Goal: Information Seeking & Learning: Learn about a topic

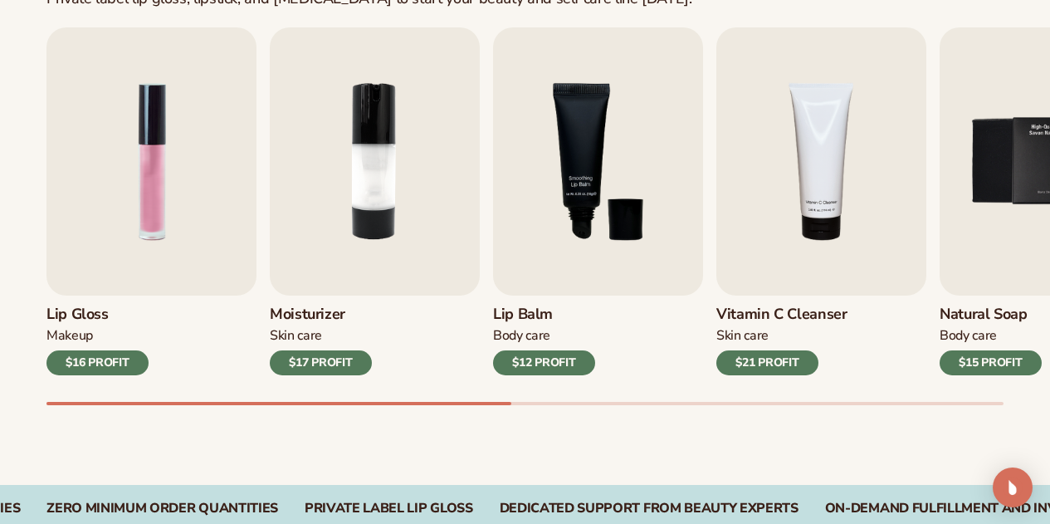
scroll to position [559, 0]
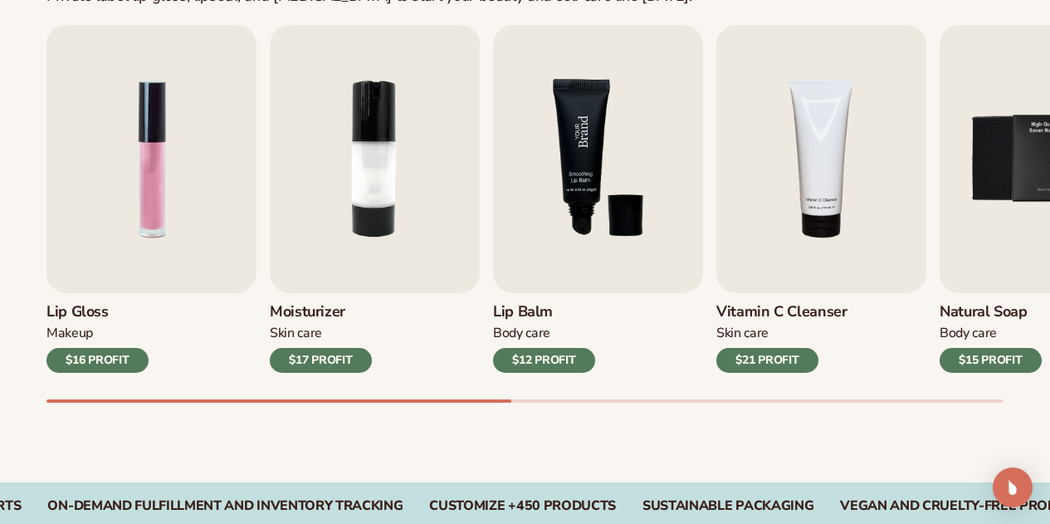
click at [546, 216] on img "3 / 9" at bounding box center [598, 159] width 210 height 268
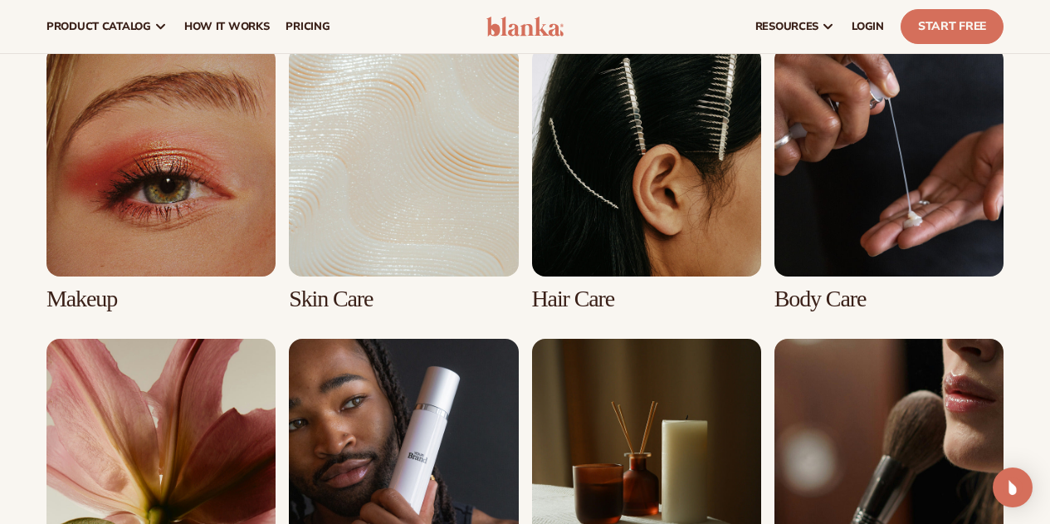
scroll to position [1214, 0]
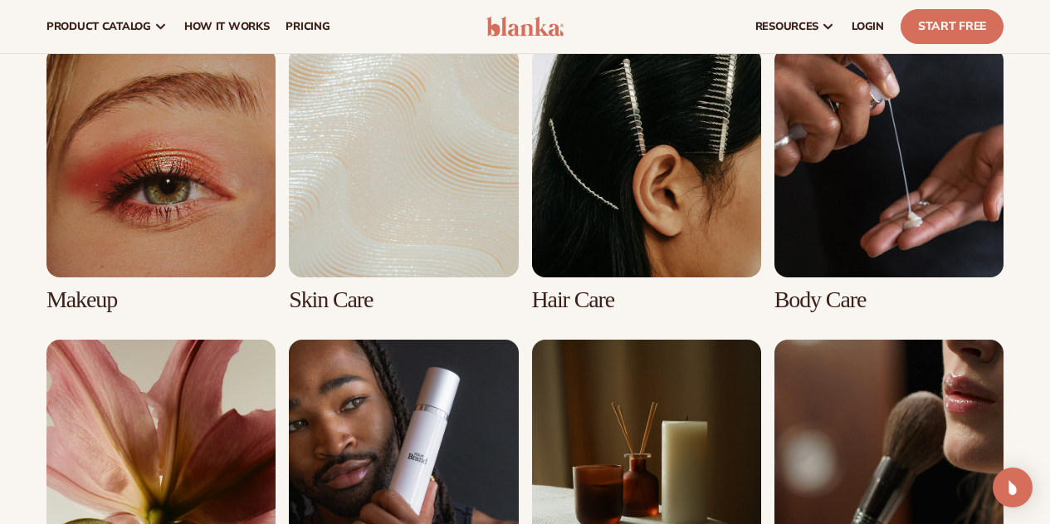
click at [140, 232] on link "1 / 8" at bounding box center [160, 179] width 229 height 265
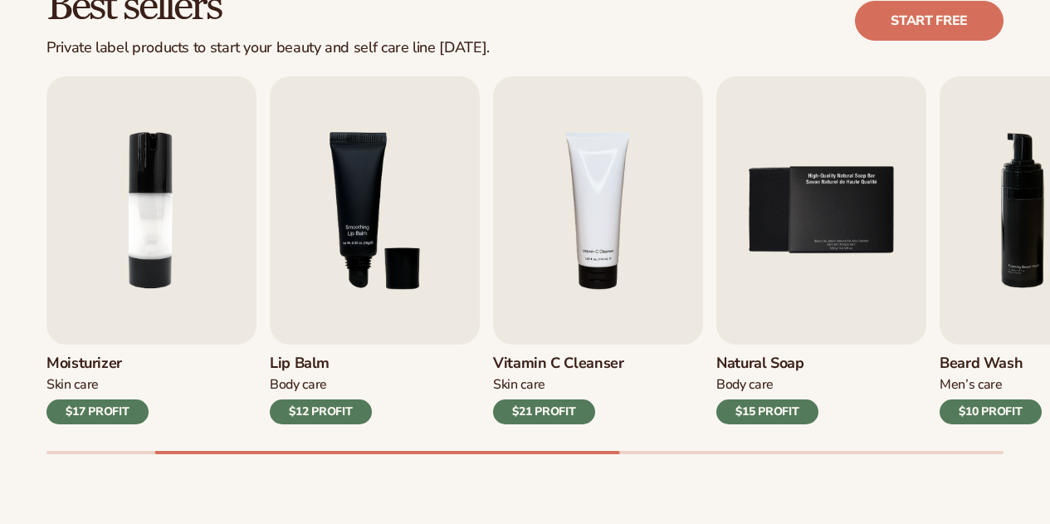
scroll to position [508, 0]
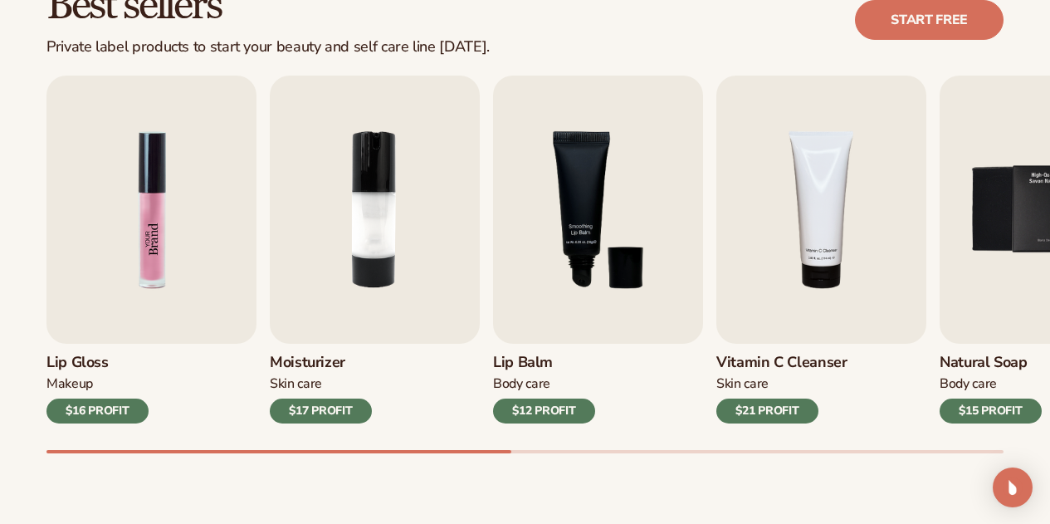
click at [110, 213] on img "1 / 9" at bounding box center [151, 210] width 210 height 268
click at [90, 291] on img "1 / 9" at bounding box center [151, 210] width 210 height 268
click at [126, 191] on img "1 / 9" at bounding box center [151, 210] width 210 height 268
click at [113, 422] on div "$16 PROFIT" at bounding box center [97, 411] width 102 height 25
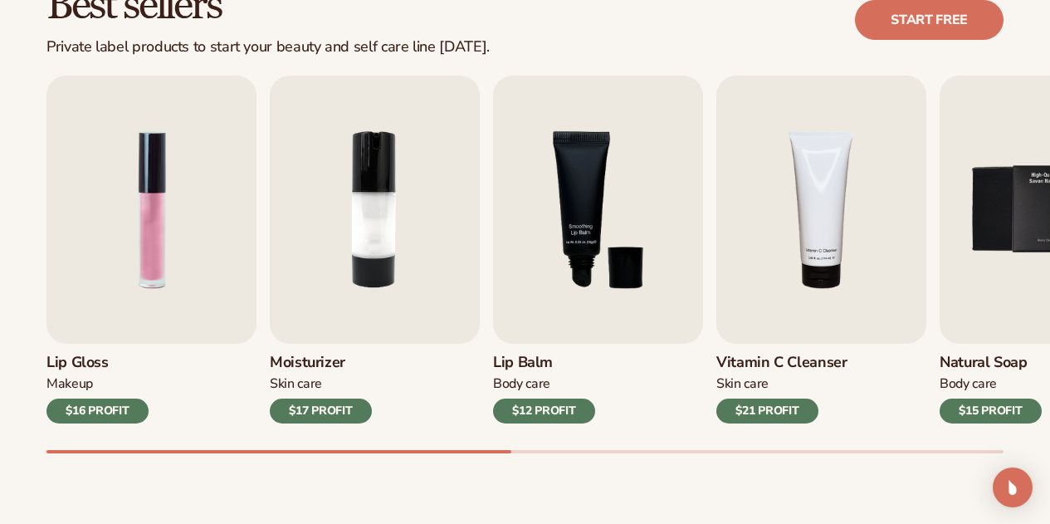
click at [113, 422] on div "$16 PROFIT" at bounding box center [97, 411] width 102 height 25
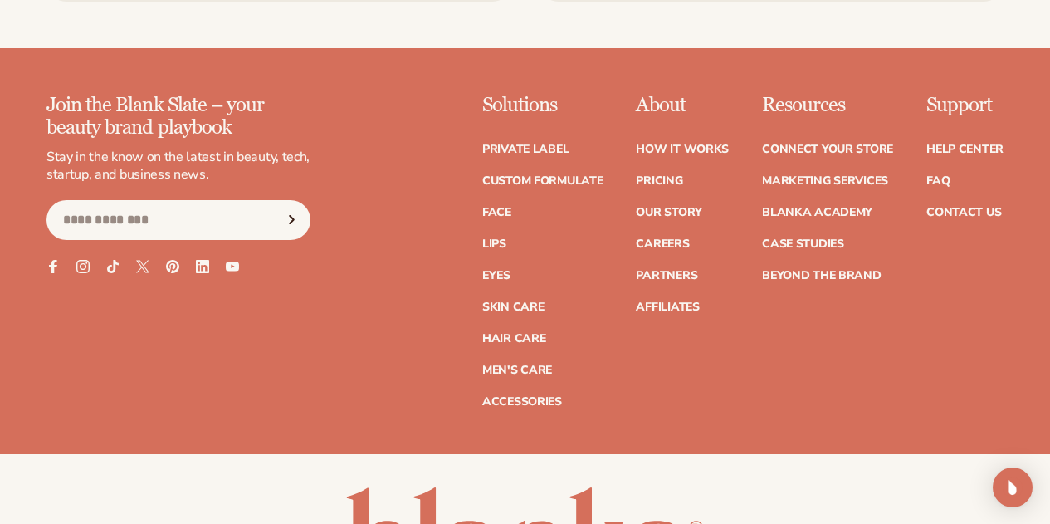
scroll to position [2856, 0]
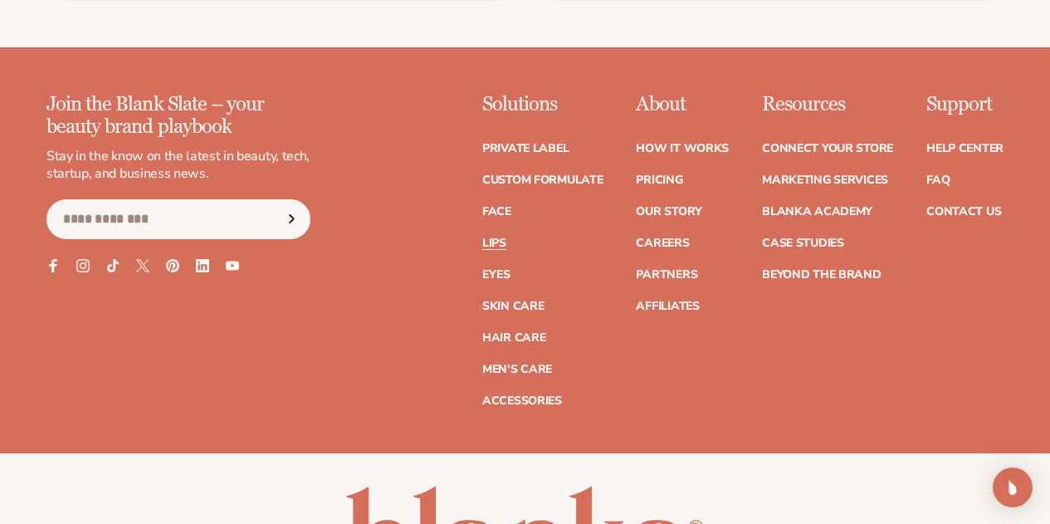
click at [482, 237] on link "Lips" at bounding box center [494, 243] width 24 height 12
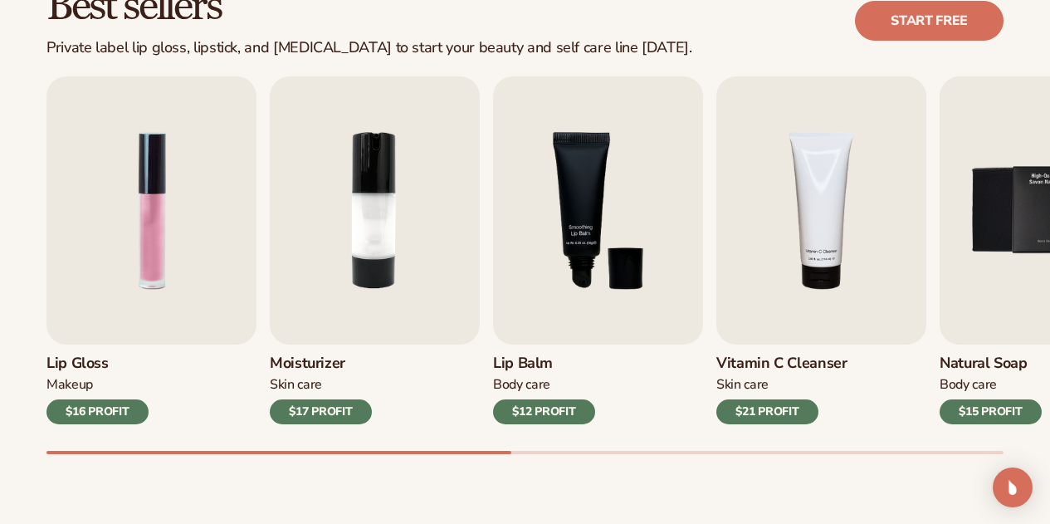
scroll to position [511, 0]
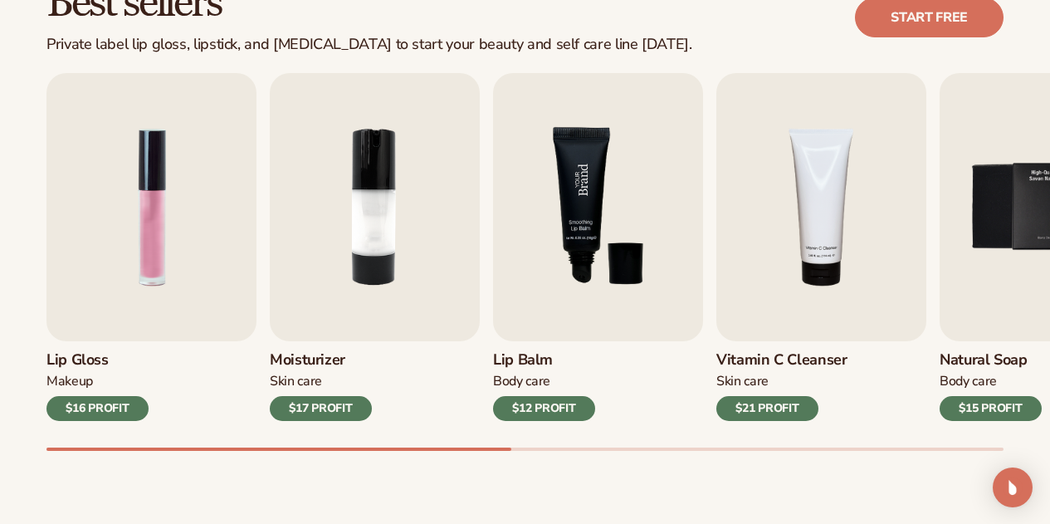
click at [622, 242] on img "3 / 9" at bounding box center [598, 207] width 210 height 268
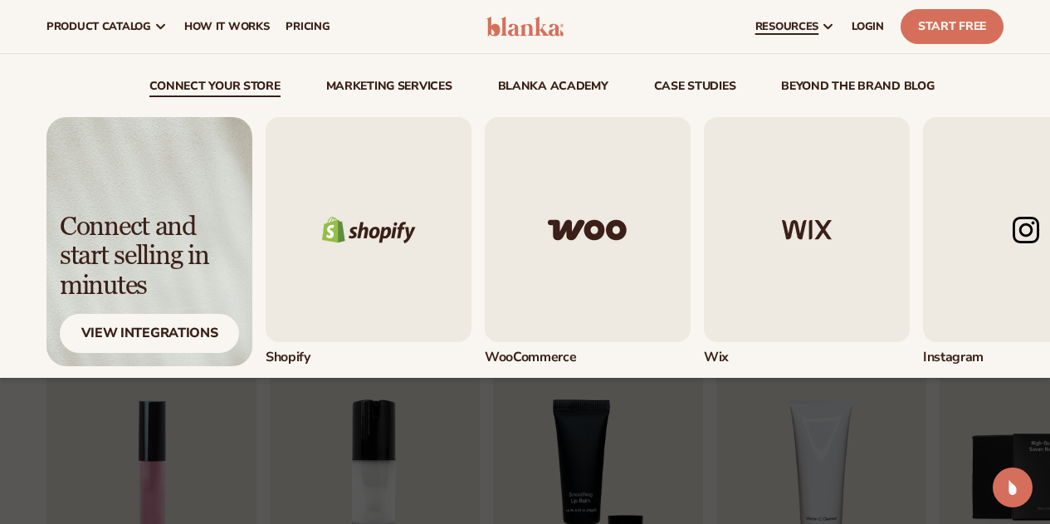
scroll to position [239, 0]
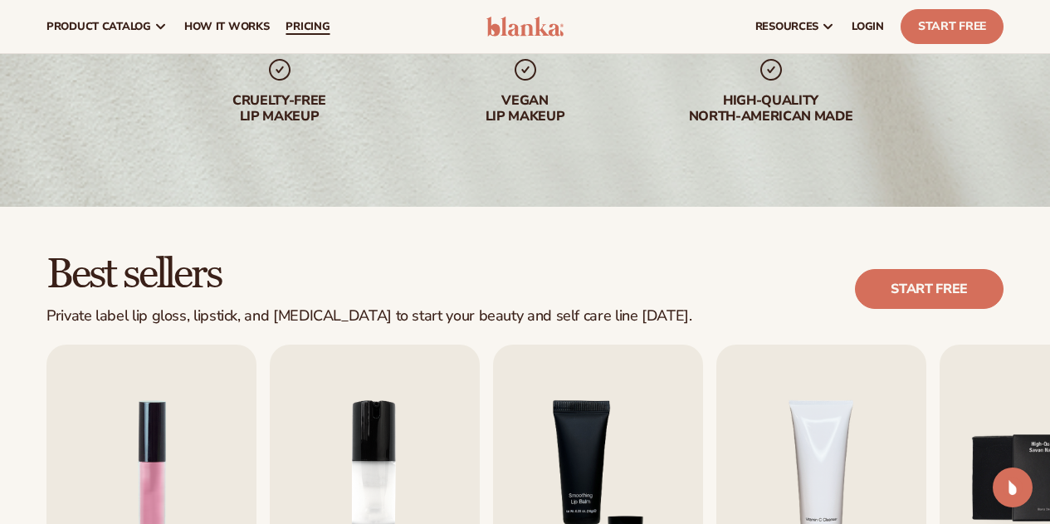
click at [307, 27] on span "pricing" at bounding box center [308, 26] width 44 height 13
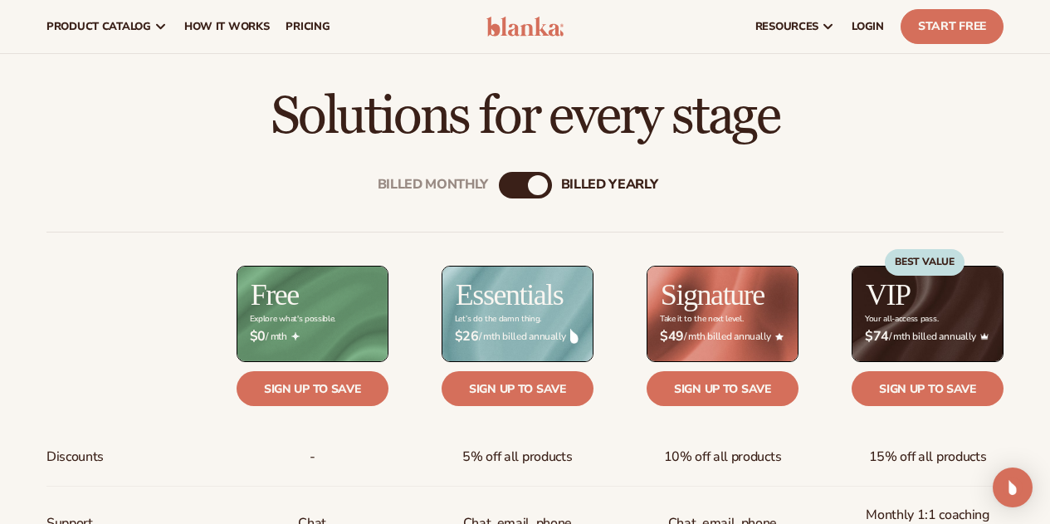
scroll to position [458, 0]
click at [529, 187] on div "billed Yearly" at bounding box center [538, 186] width 20 height 20
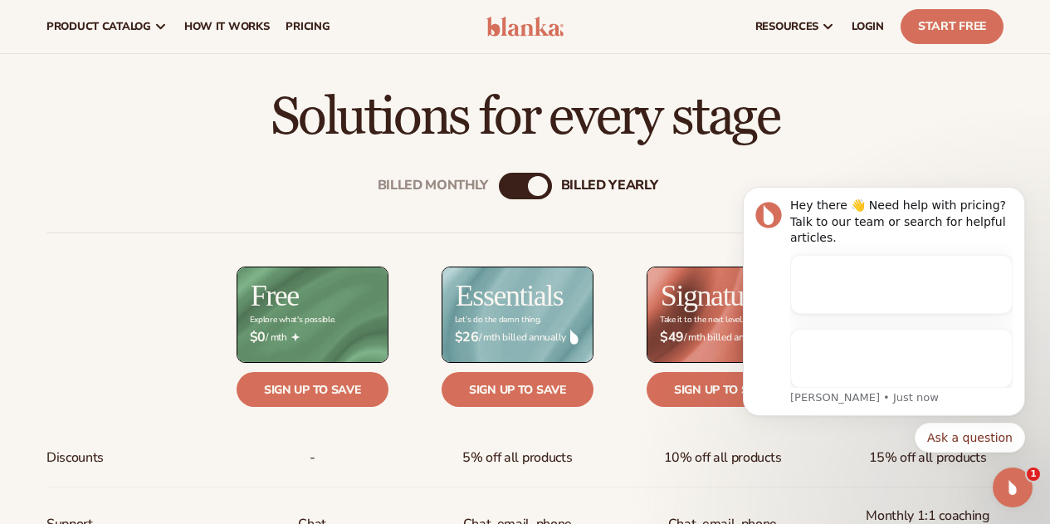
scroll to position [0, 0]
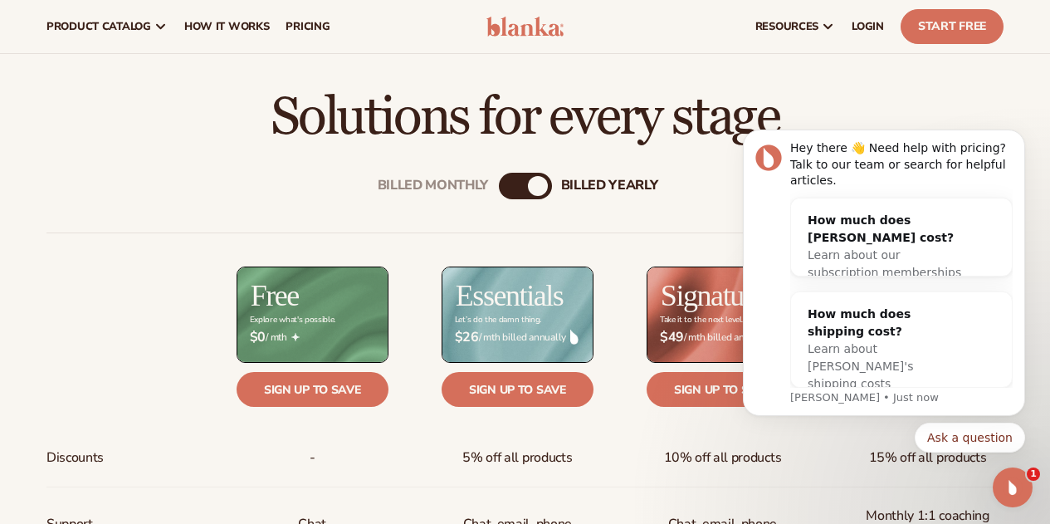
click at [518, 190] on div "Billed Monthly billed Yearly" at bounding box center [525, 186] width 53 height 27
click at [1030, 484] on div "Open Intercom Messenger" at bounding box center [1010, 485] width 55 height 55
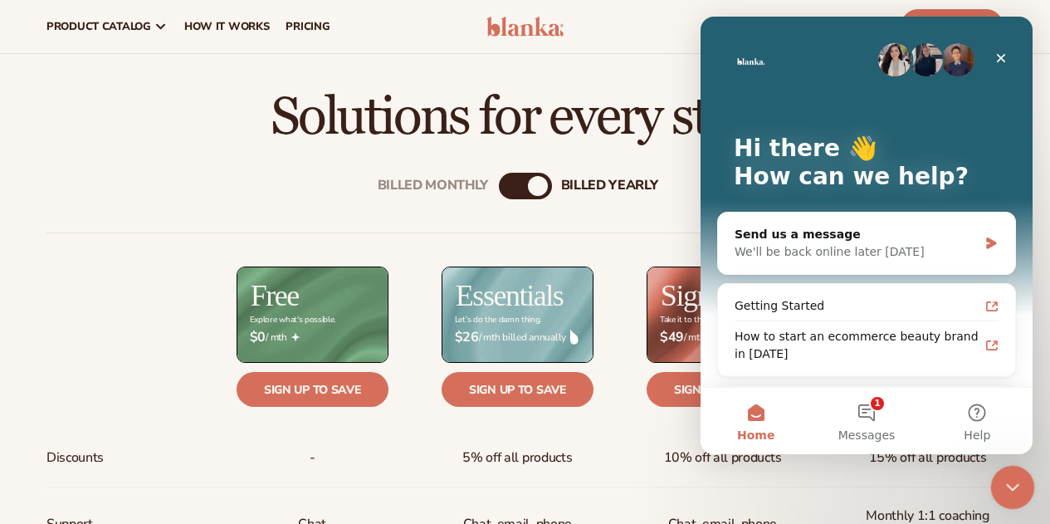
click at [1027, 483] on div "Close Intercom Messenger" at bounding box center [1011, 485] width 40 height 40
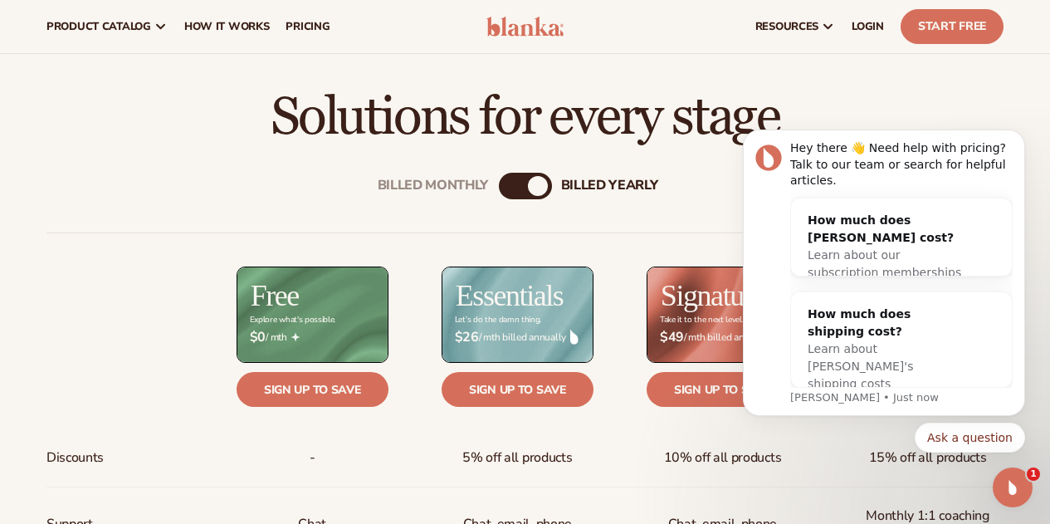
click at [526, 183] on div "Billed Monthly billed Yearly" at bounding box center [525, 186] width 53 height 27
click at [533, 193] on div "billed Yearly" at bounding box center [538, 186] width 20 height 20
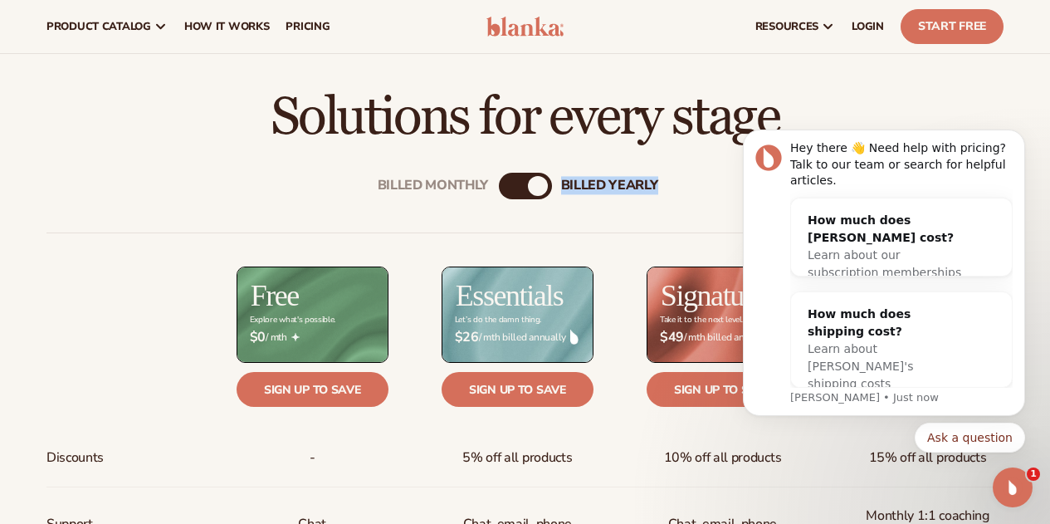
click at [533, 193] on div "billed Yearly" at bounding box center [538, 186] width 20 height 20
click at [379, 183] on div "Billed Monthly" at bounding box center [433, 186] width 111 height 16
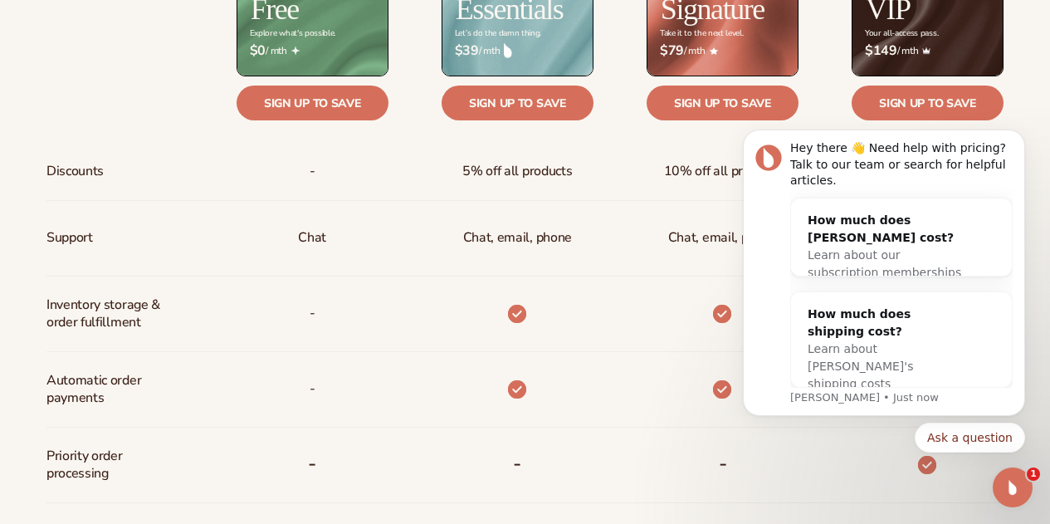
scroll to position [790, 0]
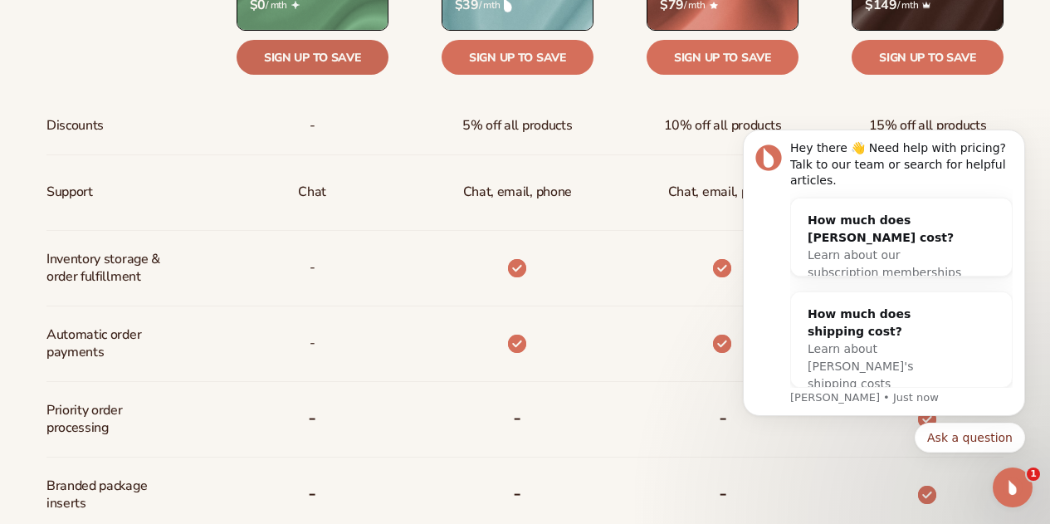
click at [351, 54] on link "Sign up to save" at bounding box center [313, 57] width 152 height 35
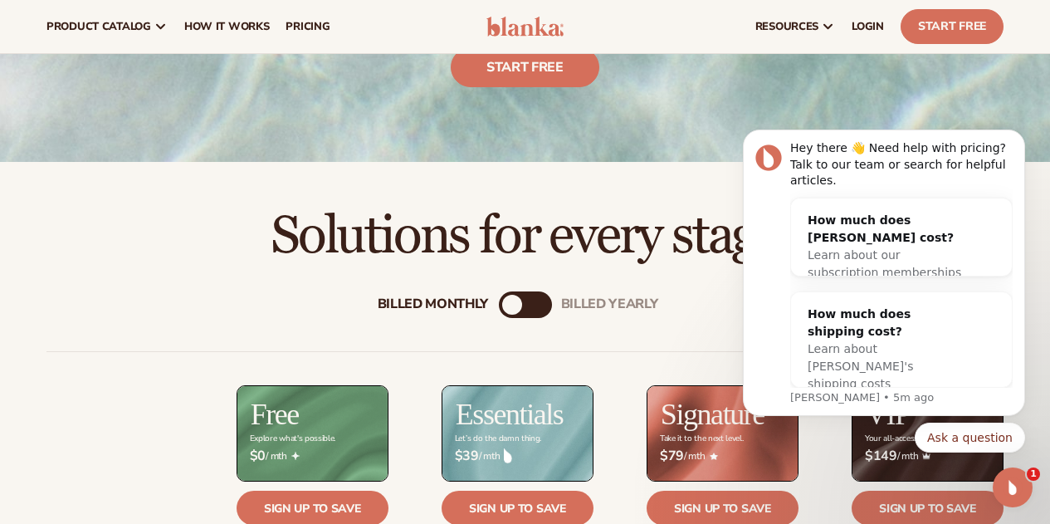
scroll to position [126, 0]
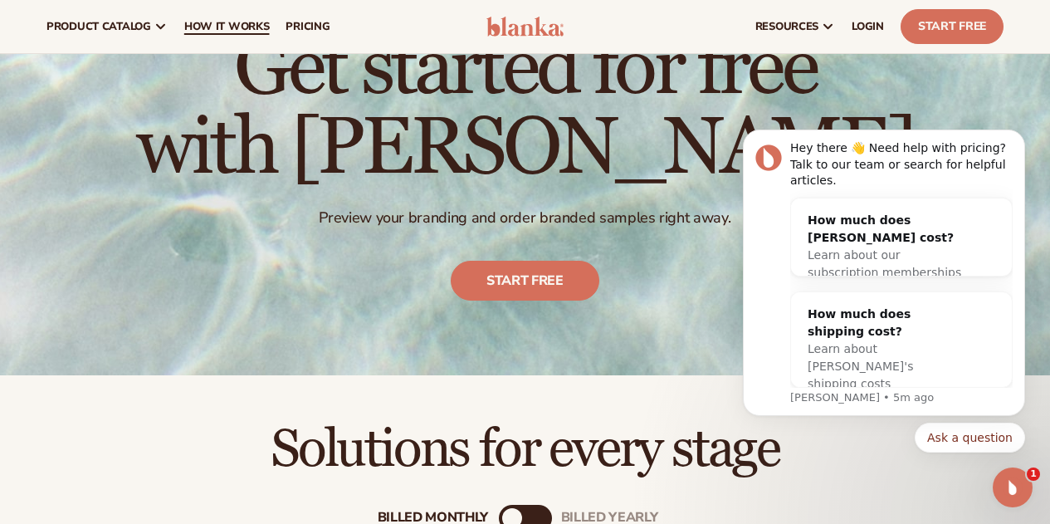
click at [218, 21] on span "How It Works" at bounding box center [227, 26] width 86 height 13
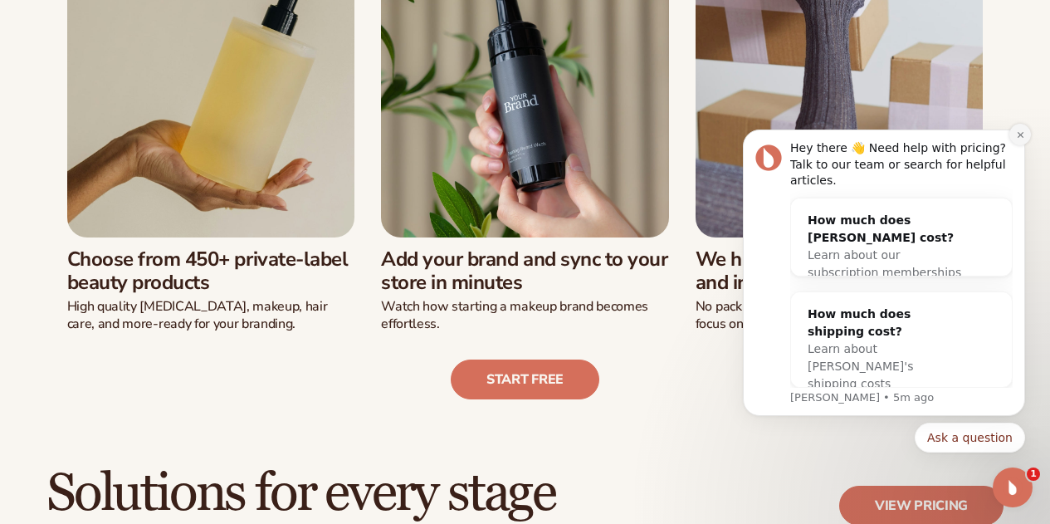
click at [1020, 137] on icon "Dismiss notification" at bounding box center [1020, 134] width 6 height 6
